Goal: Entertainment & Leisure: Consume media (video, audio)

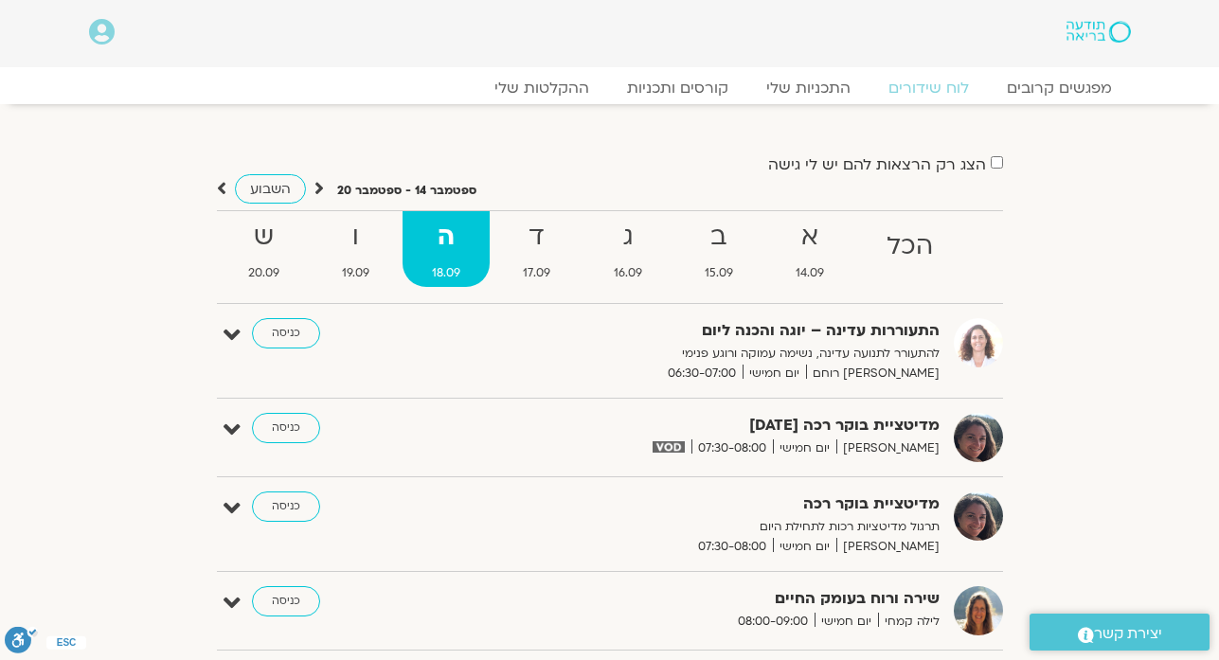
click at [534, 241] on strong "ד" at bounding box center [536, 237] width 86 height 43
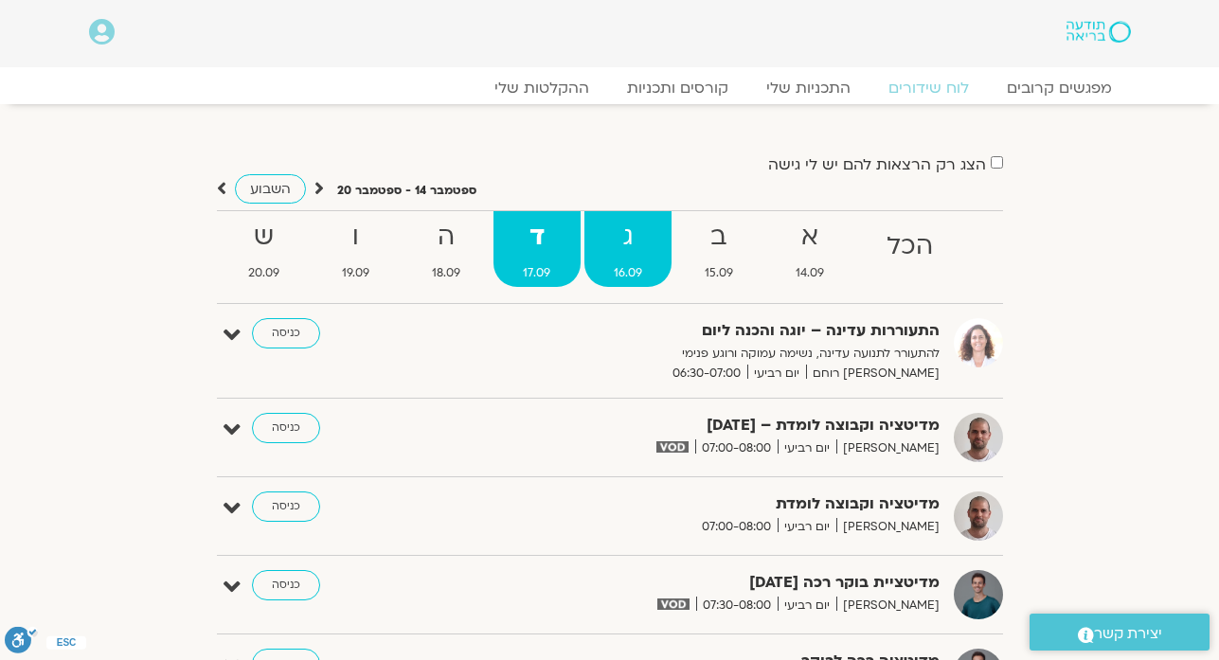
click at [641, 242] on strong "ג" at bounding box center [627, 237] width 87 height 43
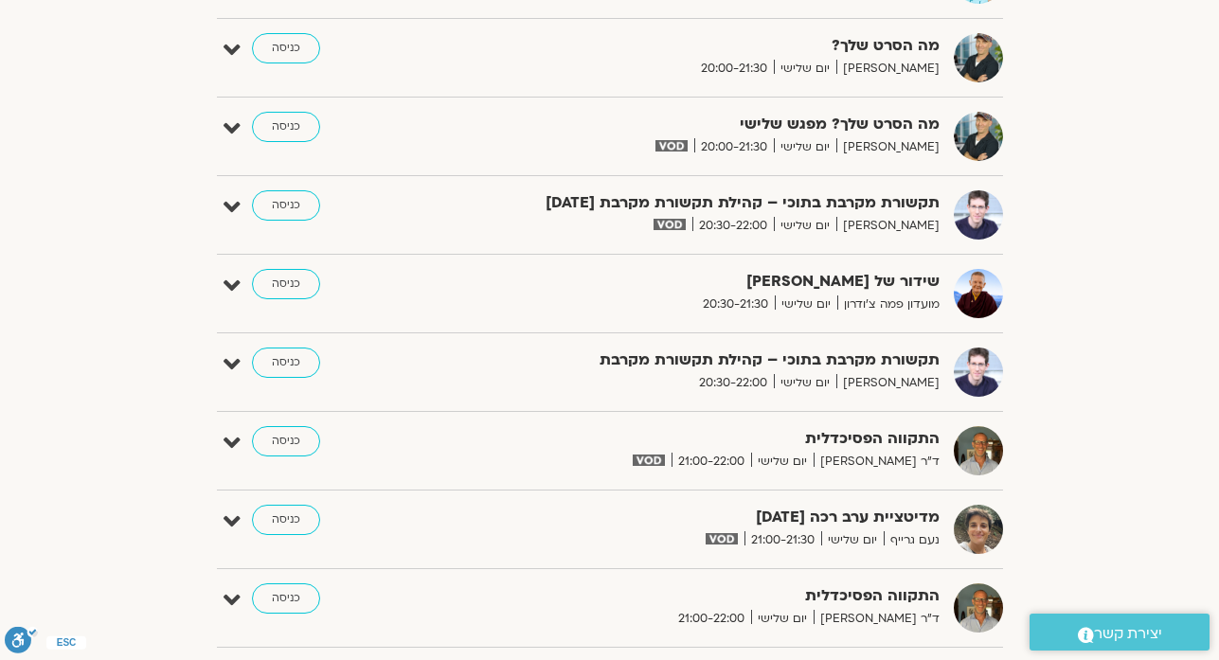
scroll to position [1553, 0]
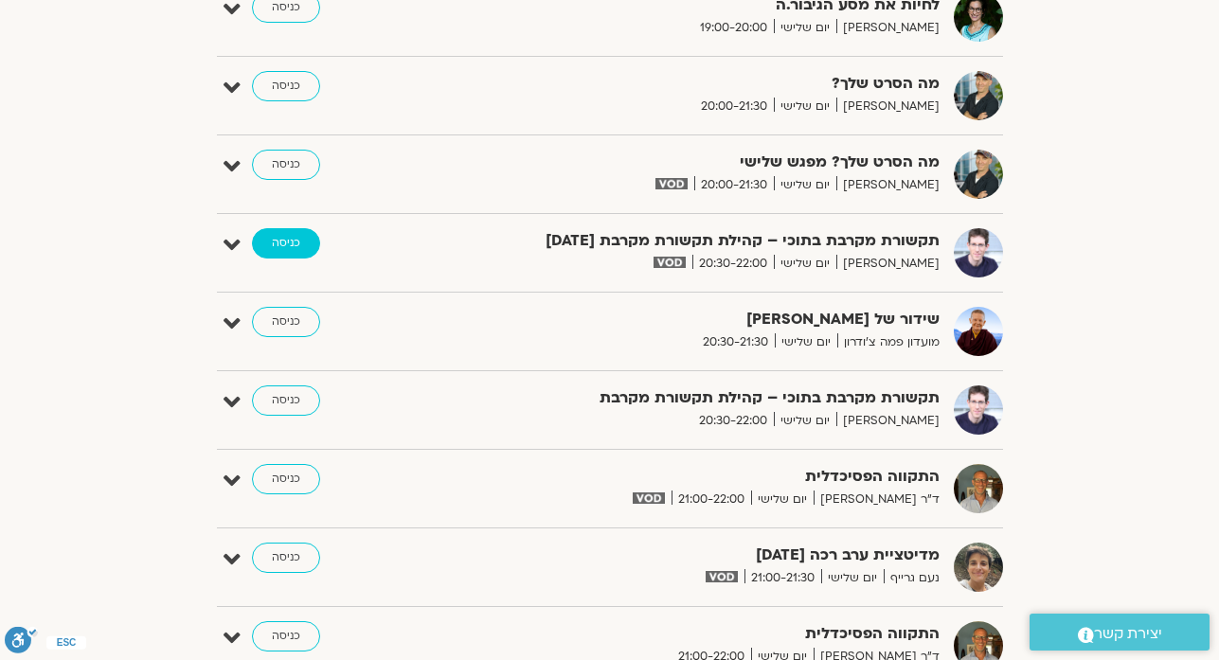
click at [295, 249] on link "כניסה" at bounding box center [286, 243] width 68 height 30
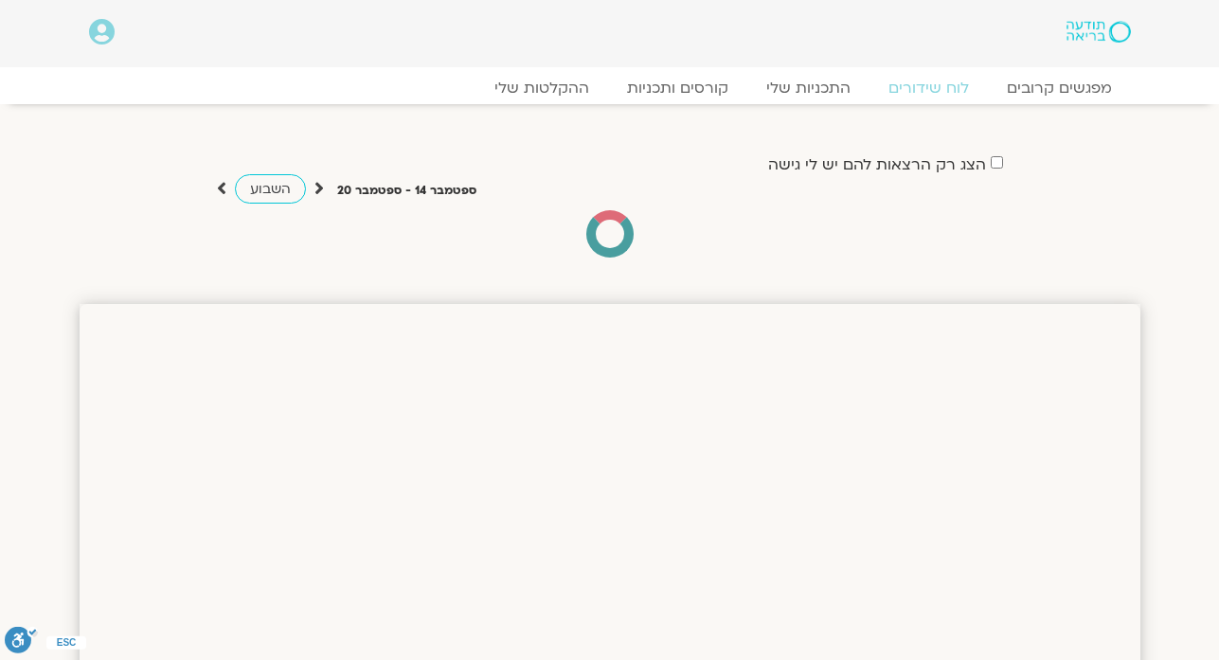
scroll to position [1599, 0]
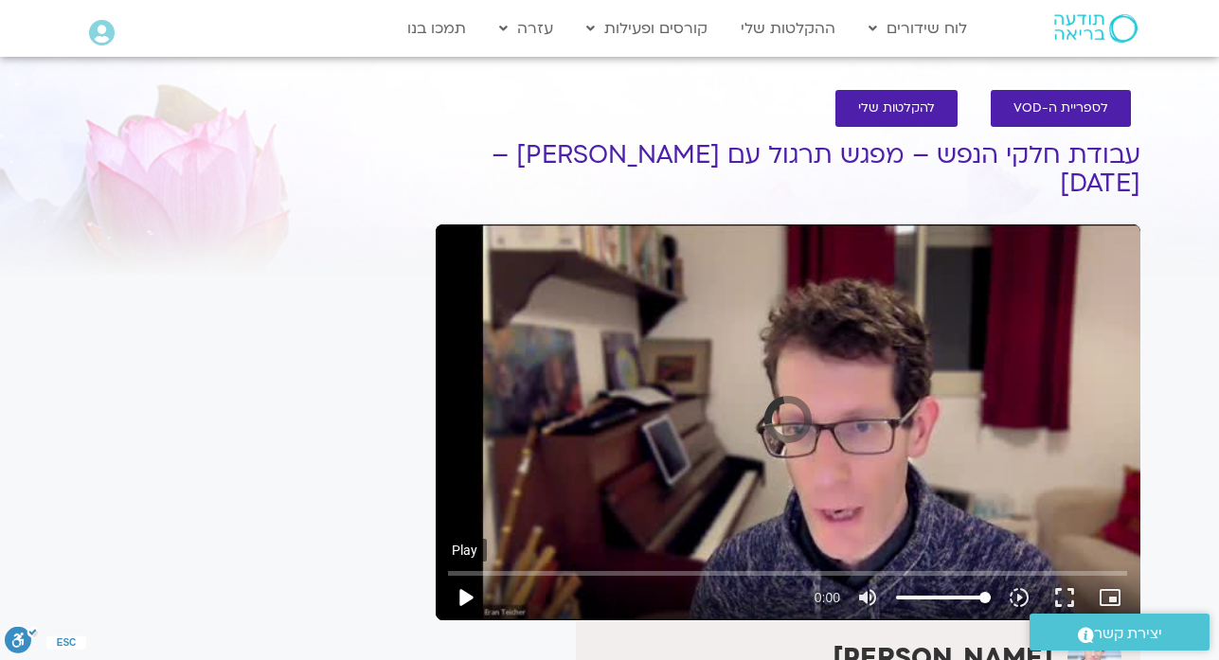
click at [464, 575] on button "play_arrow" at bounding box center [464, 597] width 45 height 45
type input "1.396149"
click at [457, 575] on button "pause" at bounding box center [464, 597] width 45 height 45
click at [458, 575] on button "play_arrow" at bounding box center [464, 597] width 45 height 45
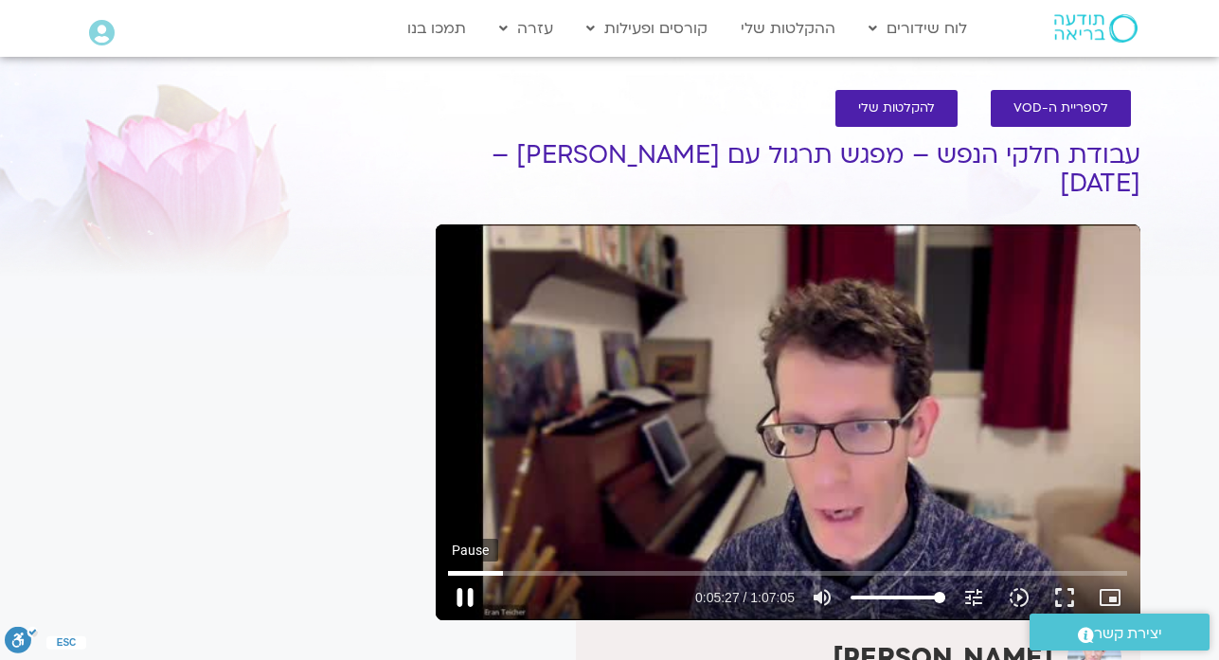
click at [458, 575] on button "pause" at bounding box center [464, 597] width 45 height 45
click at [458, 575] on button "play_arrow" at bounding box center [464, 597] width 45 height 45
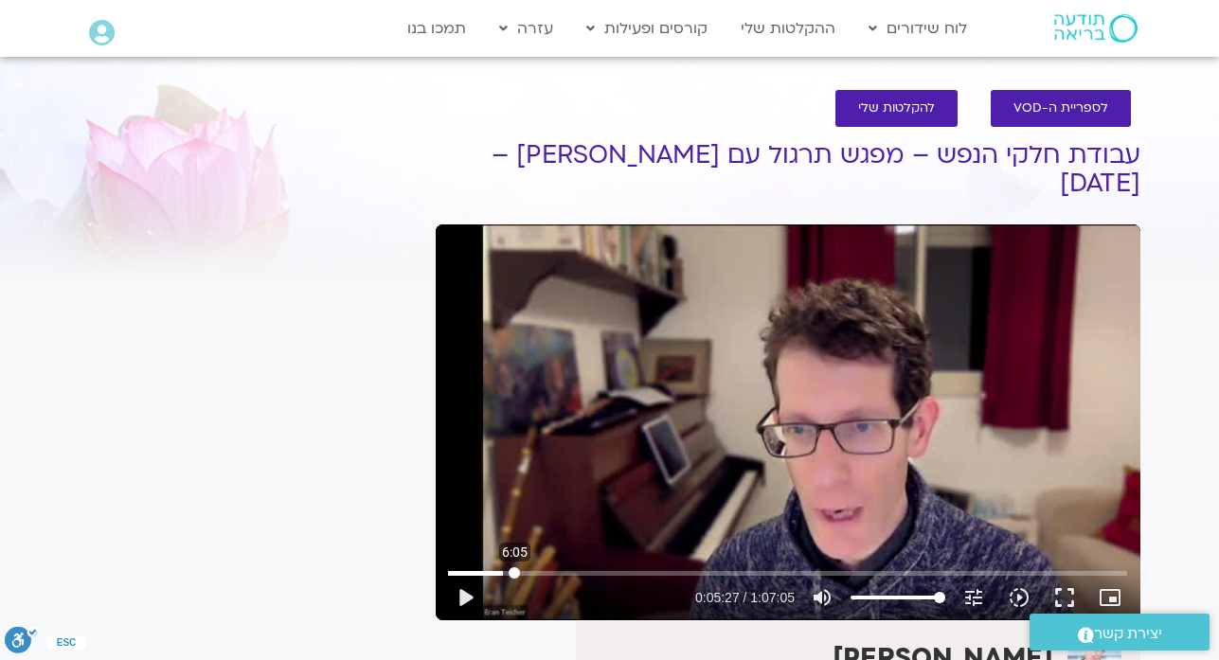
click at [514, 567] on input "Seek" at bounding box center [787, 572] width 679 height 11
click at [458, 575] on button "play_arrow" at bounding box center [464, 597] width 45 height 45
click at [466, 575] on button "pause" at bounding box center [464, 597] width 45 height 45
type input "1696.942843"
